Goal: Information Seeking & Learning: Find specific fact

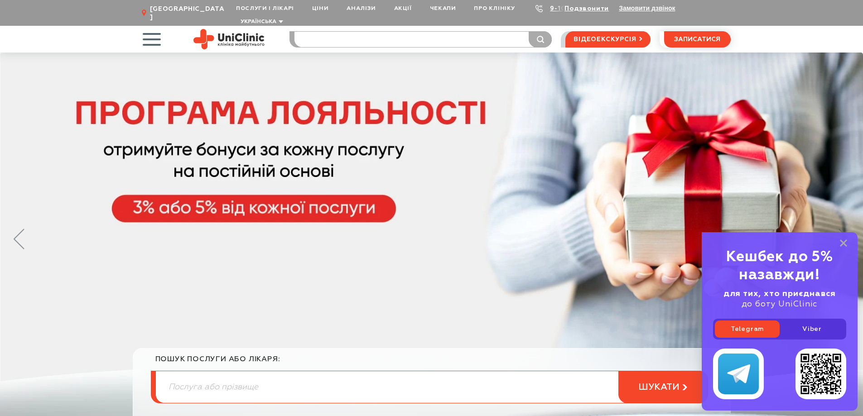
click at [314, 32] on input "search" at bounding box center [422, 39] width 257 height 15
type input "онищ"
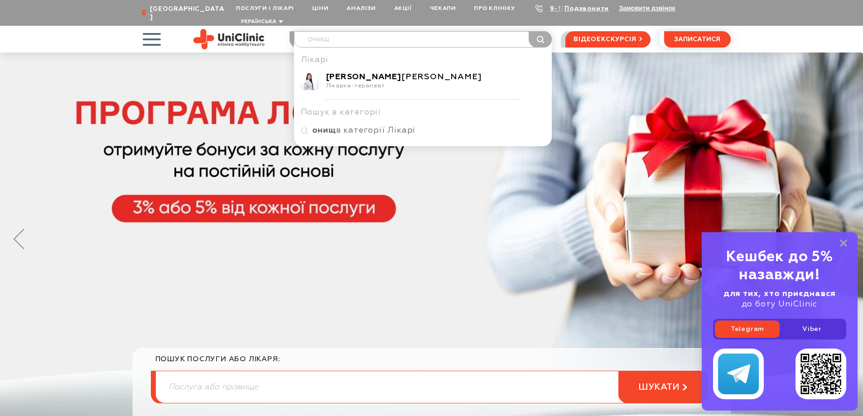
click at [369, 73] on b "[PERSON_NAME]" at bounding box center [363, 77] width 75 height 8
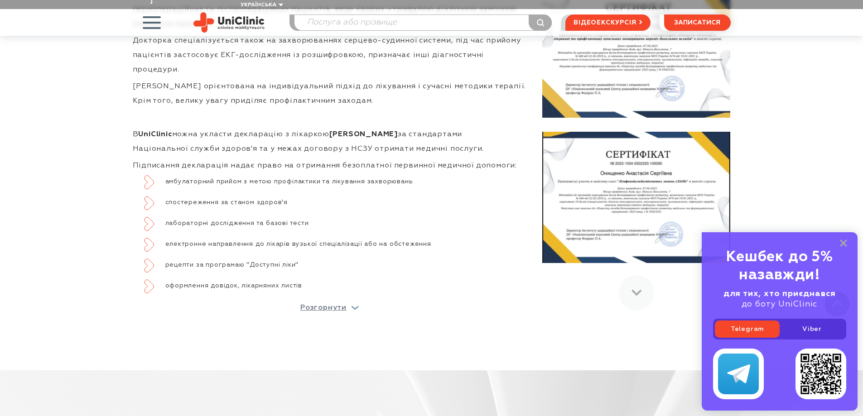
scroll to position [498, 0]
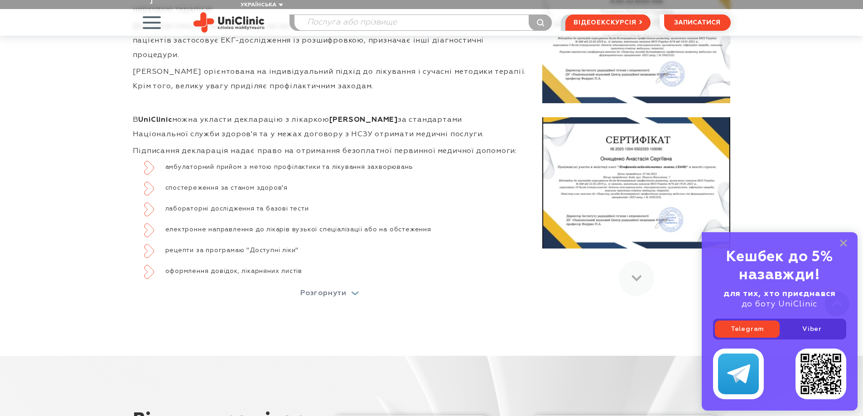
click at [340, 290] on p "Розгорнути" at bounding box center [323, 293] width 46 height 7
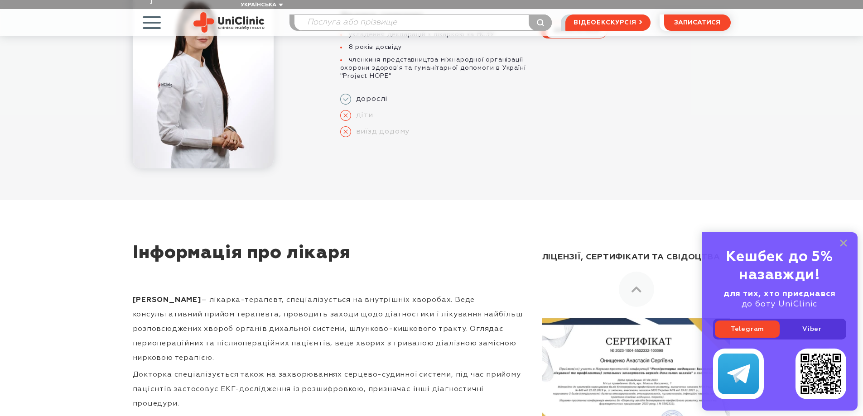
scroll to position [91, 0]
